Goal: Find contact information: Find contact information

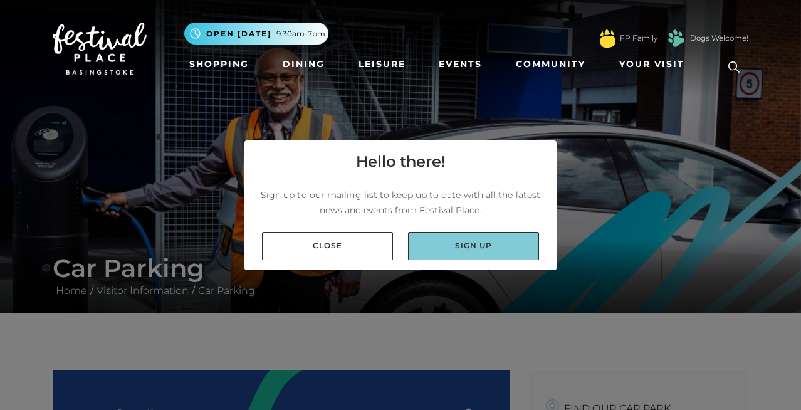
click at [434, 246] on link "Sign up" at bounding box center [473, 246] width 131 height 28
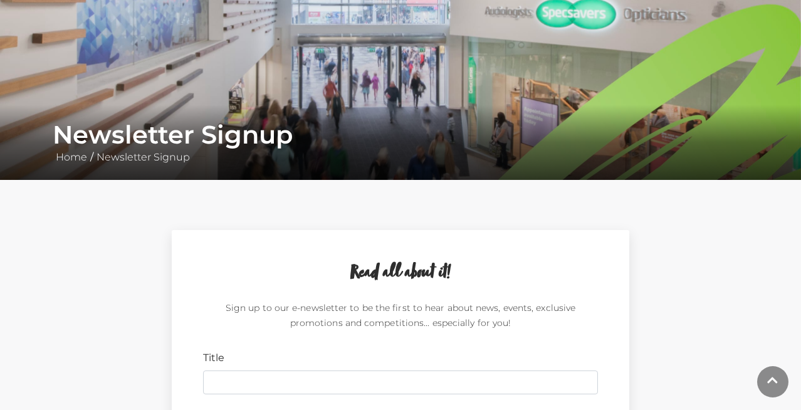
scroll to position [275, 0]
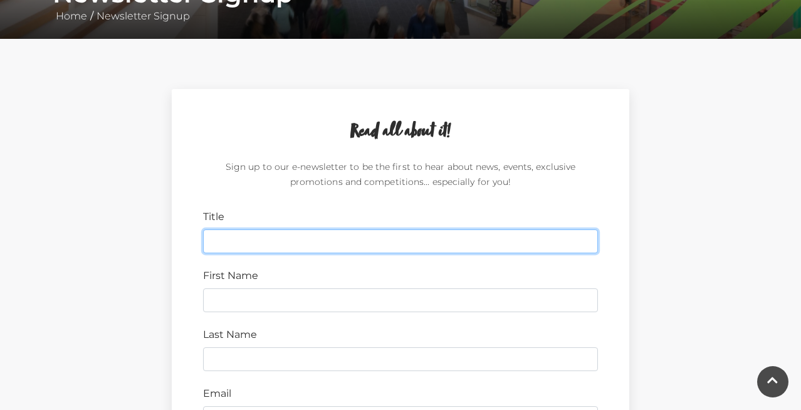
click at [229, 238] on input "Title" at bounding box center [400, 241] width 395 height 24
type input "Mrs"
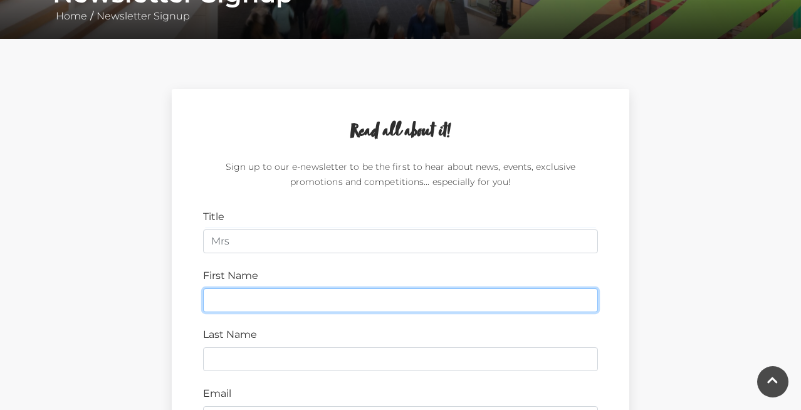
click at [228, 300] on input "First Name" at bounding box center [400, 300] width 395 height 24
type input "Lorraine"
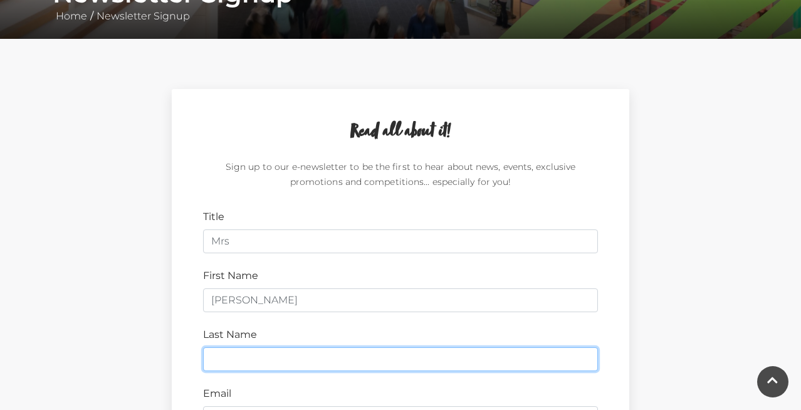
type input "Corcoran"
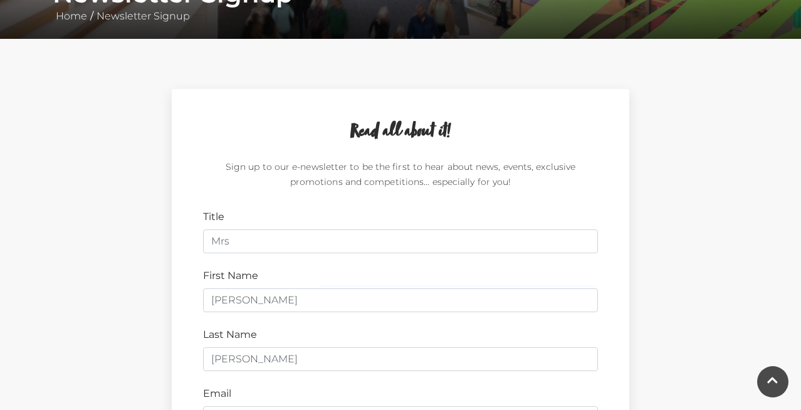
type input "Lor456@icloud.com"
type input "RG24 8YU"
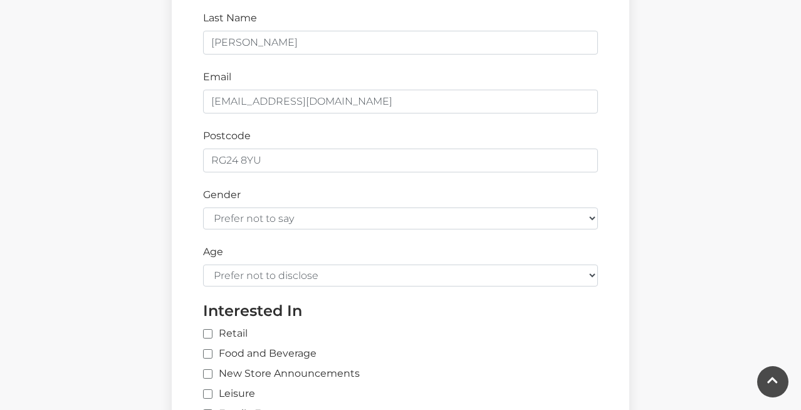
scroll to position [592, 0]
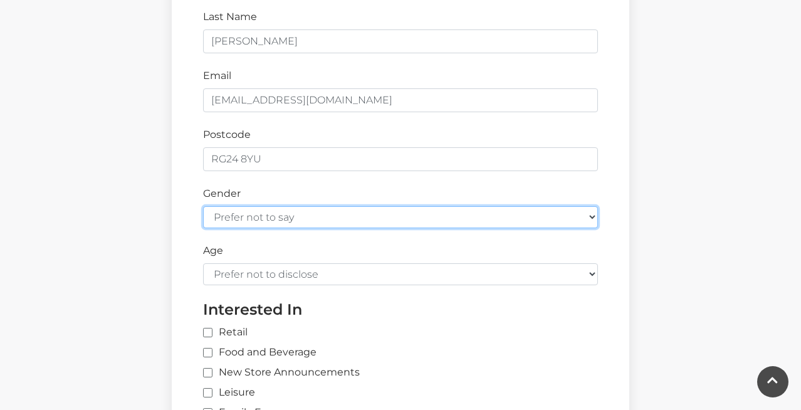
click at [589, 216] on select "Prefer not to say Female Male" at bounding box center [400, 217] width 395 height 22
select select "female"
click at [203, 206] on select "Prefer not to say Female Male" at bounding box center [400, 217] width 395 height 22
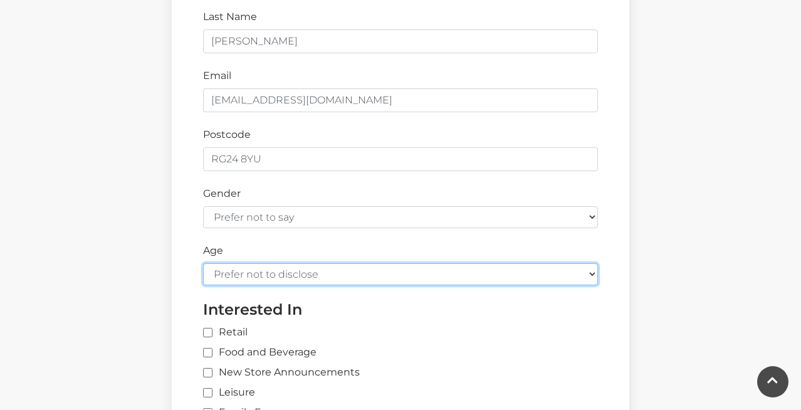
click at [593, 272] on select "Prefer not to disclose Under 18 18-24 25-34 35-44 45-54 55-64 65+" at bounding box center [400, 274] width 395 height 22
select select "55-64"
click at [203, 263] on select "Prefer not to disclose Under 18 18-24 25-34 35-44 45-54 55-64 65+" at bounding box center [400, 274] width 395 height 22
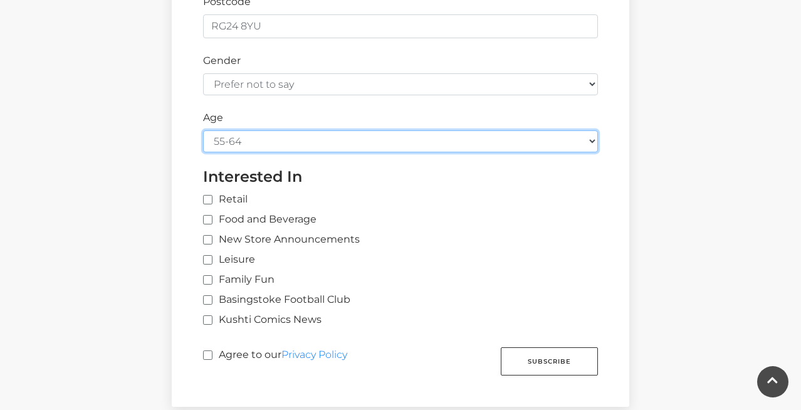
scroll to position [728, 0]
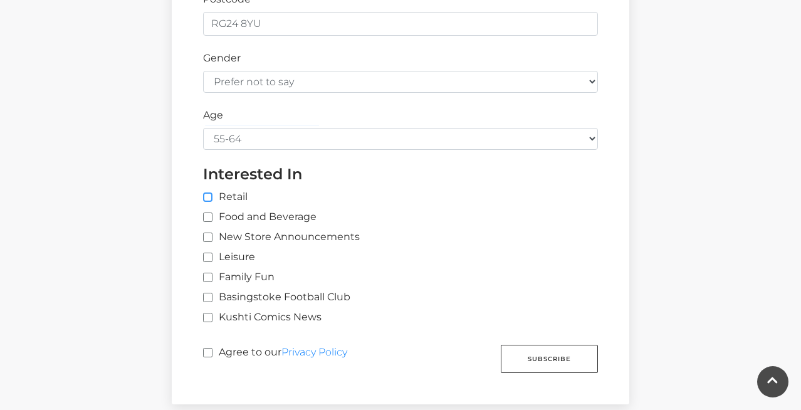
click at [208, 196] on input "Retail" at bounding box center [410, 198] width 414 height 8
checkbox input "true"
click at [208, 217] on input "Food and Beverage" at bounding box center [207, 218] width 8 height 8
checkbox input "true"
click at [209, 238] on input "New Store Announcements" at bounding box center [207, 238] width 8 height 8
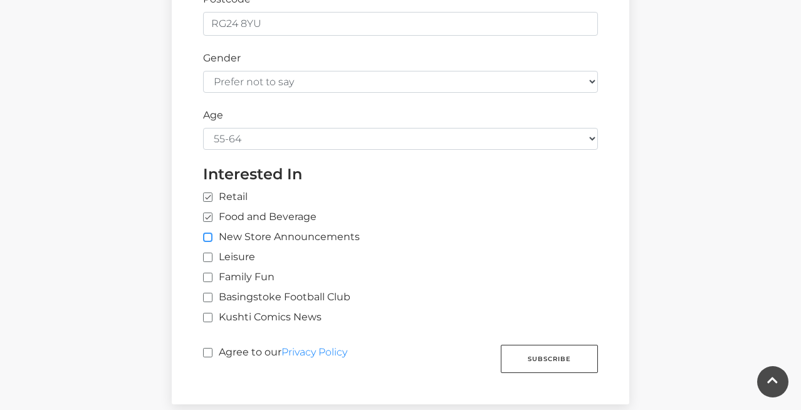
checkbox input "true"
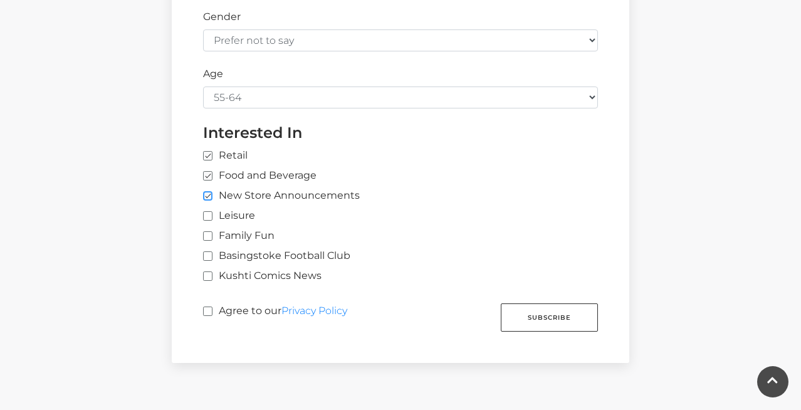
scroll to position [773, 0]
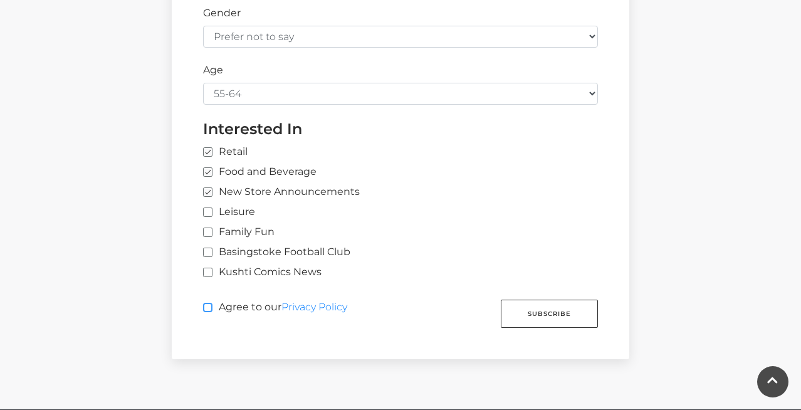
click at [211, 307] on input "Agree to our Privacy Policy" at bounding box center [207, 308] width 8 height 8
checkbox input "true"
click at [209, 151] on input "Retail" at bounding box center [410, 153] width 414 height 8
checkbox input "false"
click at [526, 313] on button "Subscribe" at bounding box center [549, 314] width 97 height 28
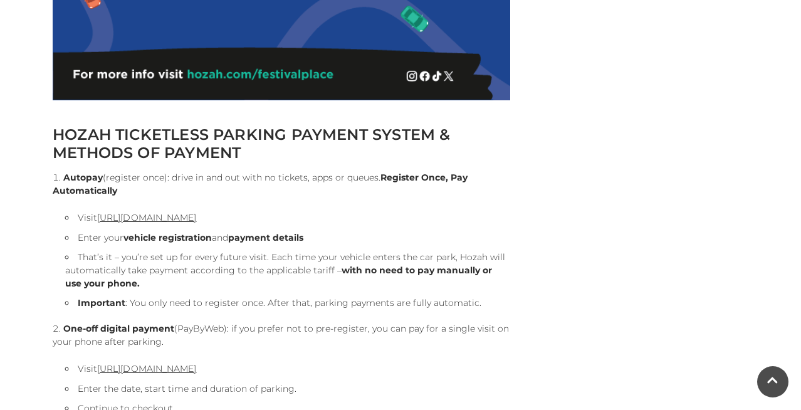
scroll to position [1229, 0]
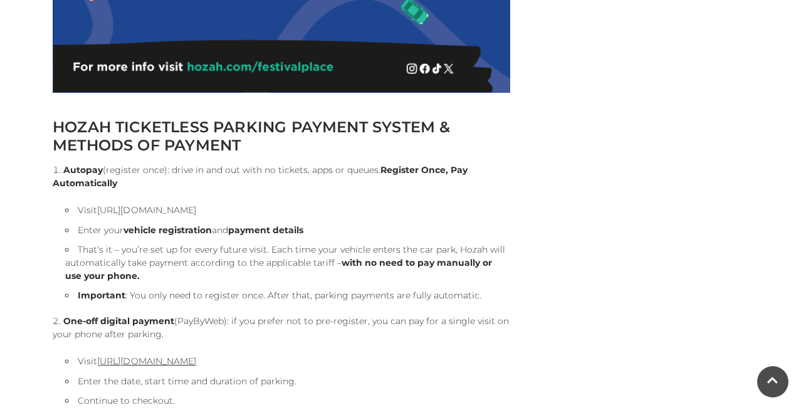
click at [169, 209] on link "https://pay.hozah.com/locations/festivalplace" at bounding box center [146, 209] width 99 height 11
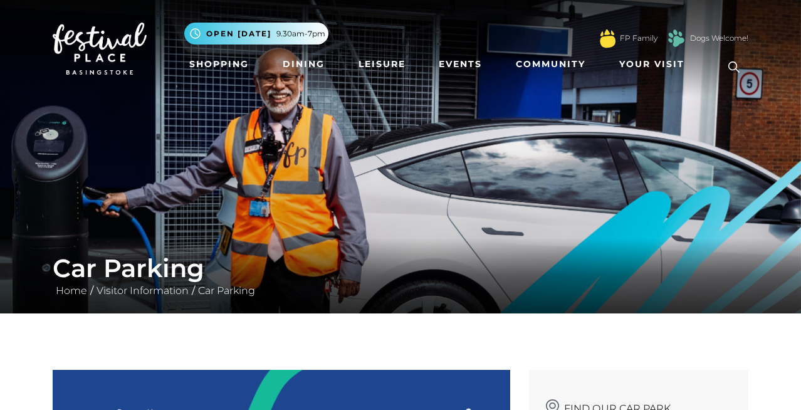
click at [734, 66] on icon at bounding box center [734, 67] width 19 height 19
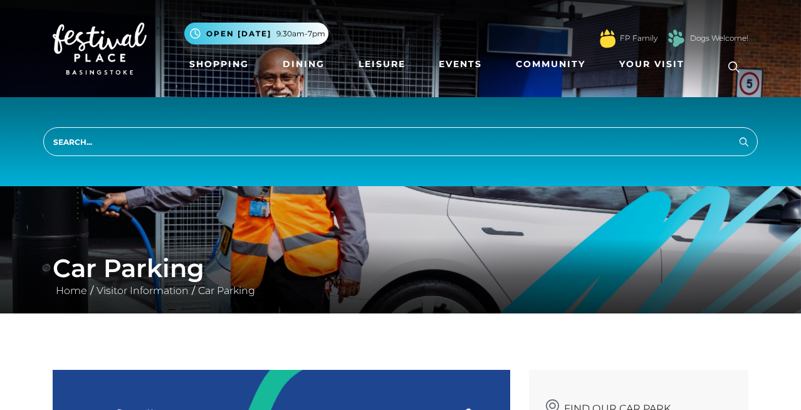
click at [77, 139] on input "search" at bounding box center [400, 141] width 715 height 29
type input "customer service"
click at [737, 134] on button "Search" at bounding box center [744, 142] width 15 height 16
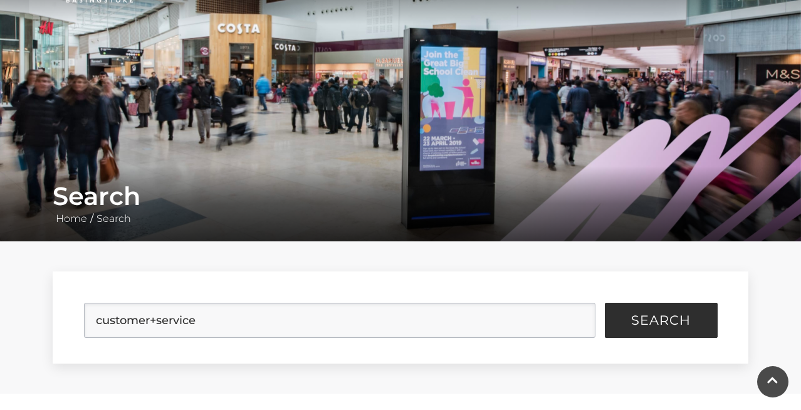
scroll to position [73, 0]
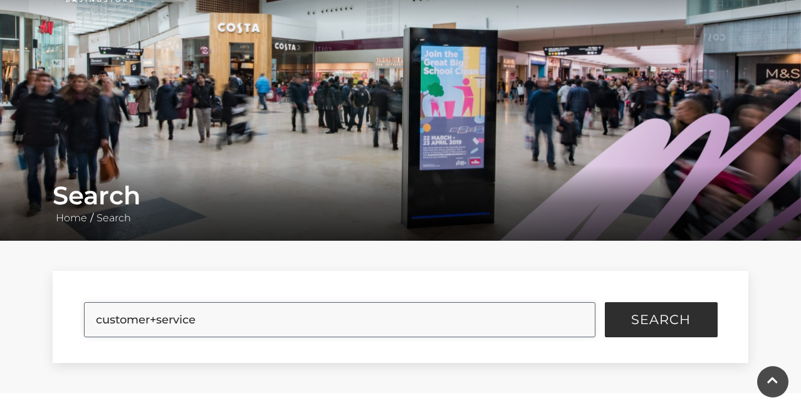
click at [217, 329] on input "customer+service" at bounding box center [340, 319] width 512 height 35
drag, startPoint x: 214, startPoint y: 320, endPoint x: 66, endPoint y: 320, distance: 147.3
click at [66, 320] on form "customer+service Search" at bounding box center [401, 317] width 696 height 92
type input "contact email"
click at [605, 302] on button "Search" at bounding box center [661, 319] width 113 height 35
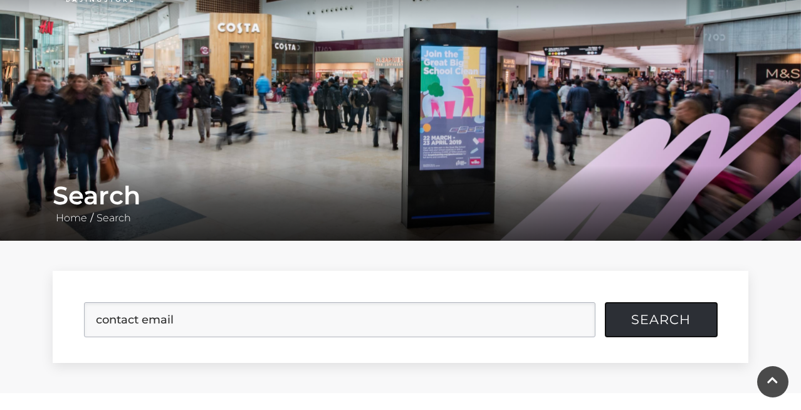
click at [645, 315] on span "Search" at bounding box center [661, 319] width 60 height 13
click at [645, 316] on span "Search" at bounding box center [661, 319] width 60 height 13
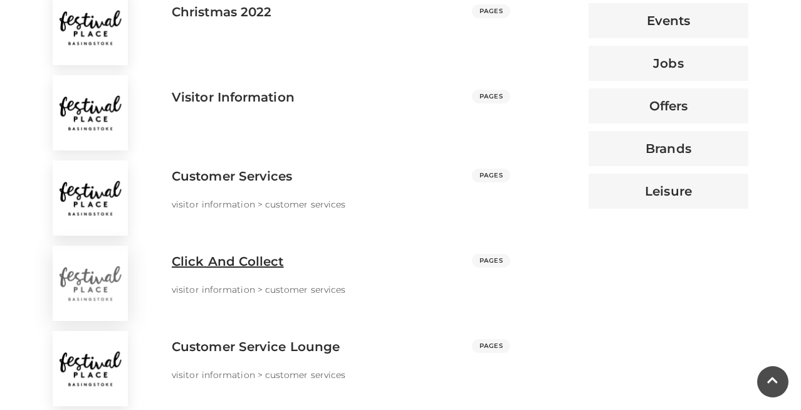
scroll to position [650, 0]
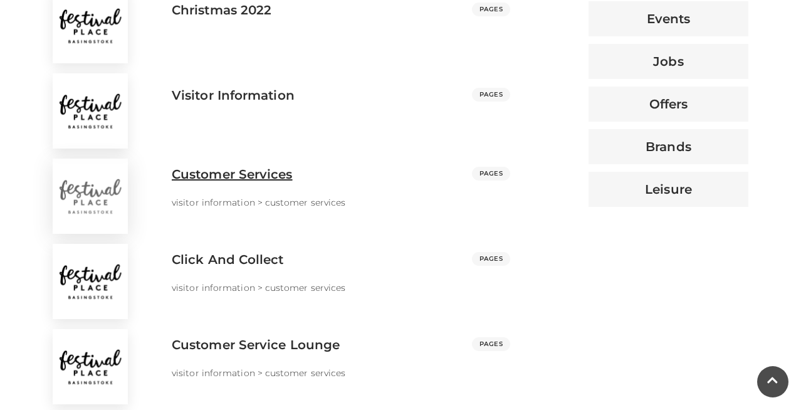
click at [265, 179] on h3 "Customer Services" at bounding box center [232, 174] width 121 height 15
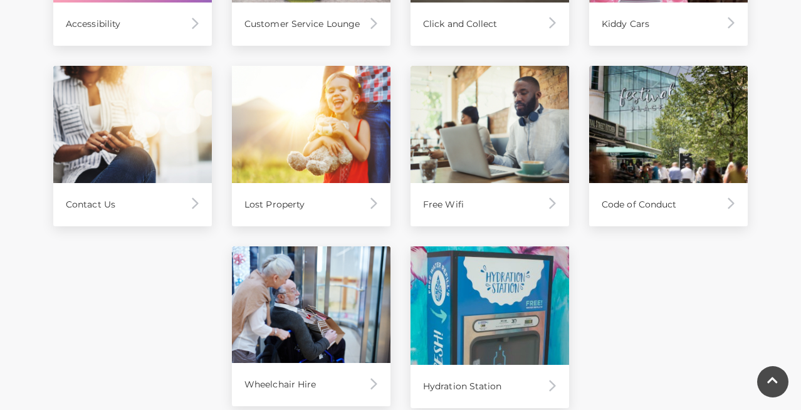
scroll to position [767, 0]
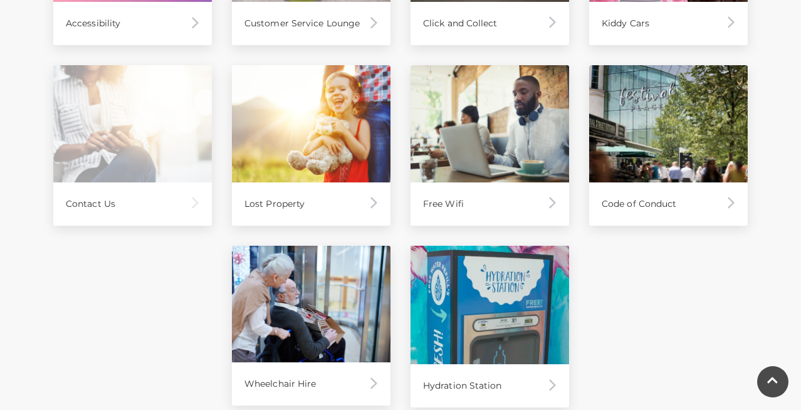
click at [103, 201] on div "Contact Us" at bounding box center [132, 203] width 159 height 43
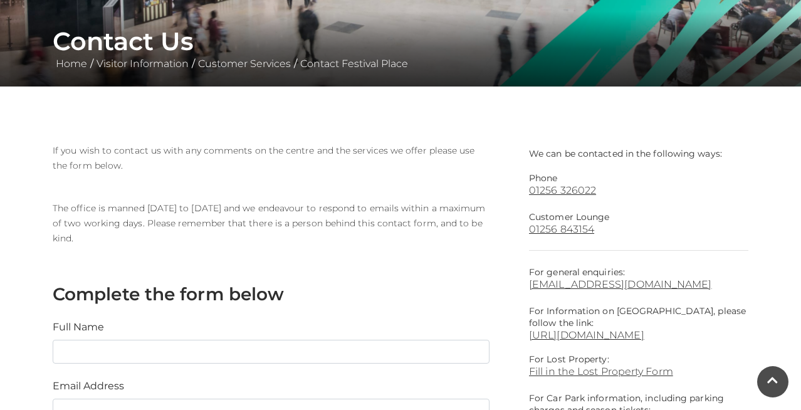
scroll to position [228, 0]
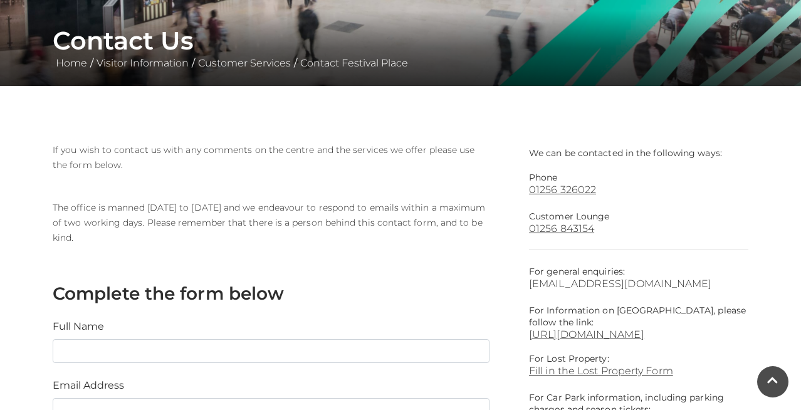
click at [605, 283] on link "[EMAIL_ADDRESS][DOMAIN_NAME]" at bounding box center [638, 284] width 219 height 12
